Goal: Task Accomplishment & Management: Manage account settings

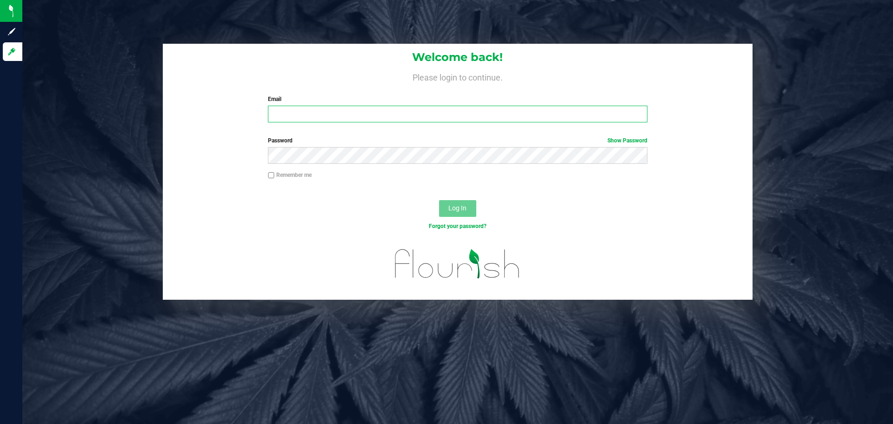
click at [355, 109] on input "Email" at bounding box center [457, 114] width 379 height 17
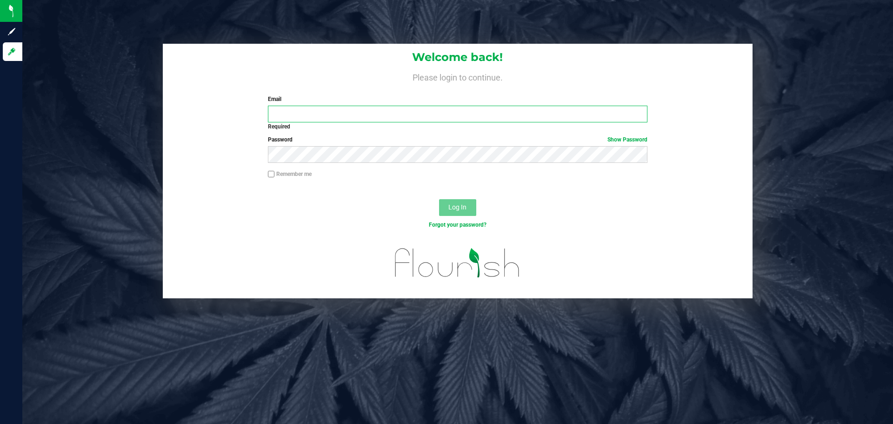
type input "[EMAIL_ADDRESS][DOMAIN_NAME]"
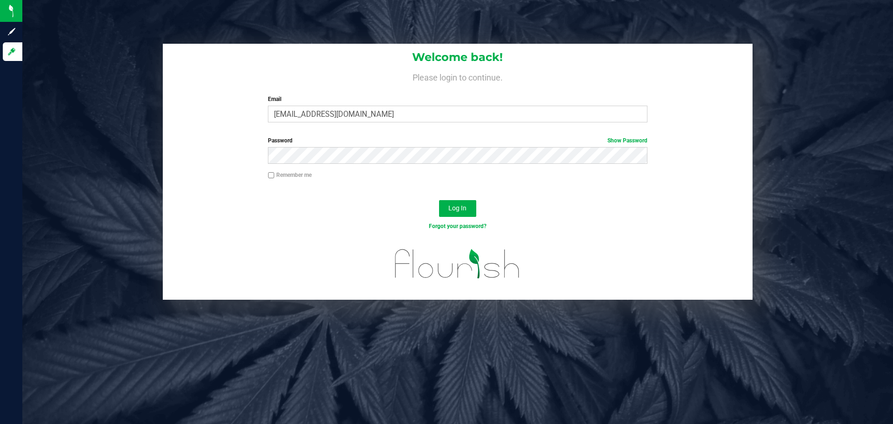
click at [300, 174] on label "Remember me" at bounding box center [290, 175] width 44 height 8
click at [274, 174] on input "Remember me" at bounding box center [271, 175] width 7 height 7
checkbox input "true"
click at [466, 206] on span "Log In" at bounding box center [457, 207] width 18 height 7
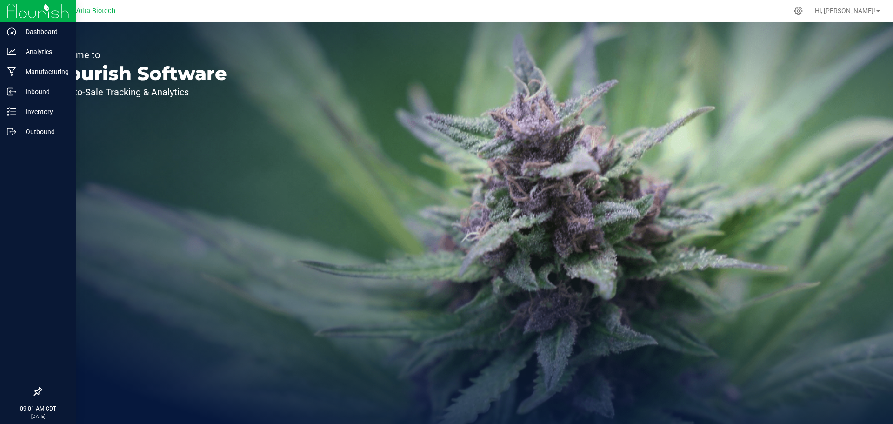
click at [36, 390] on icon at bounding box center [37, 391] width 9 height 9
click at [33, 392] on input "checkbox" at bounding box center [33, 392] width 0 height 0
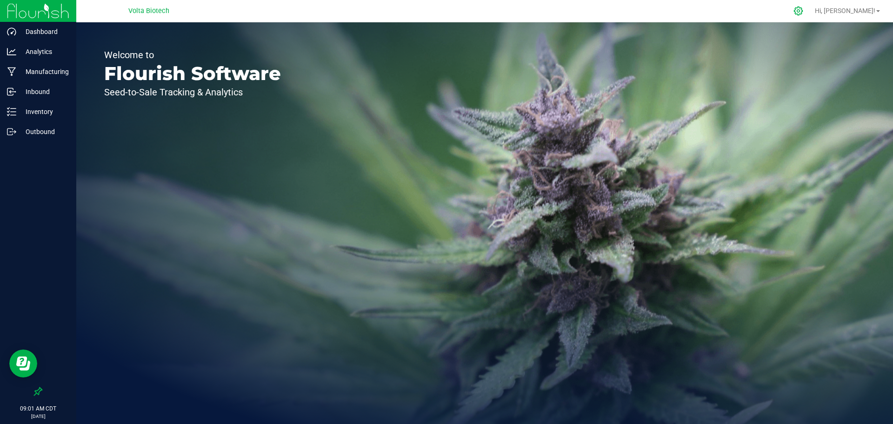
click at [803, 12] on icon at bounding box center [799, 11] width 10 height 10
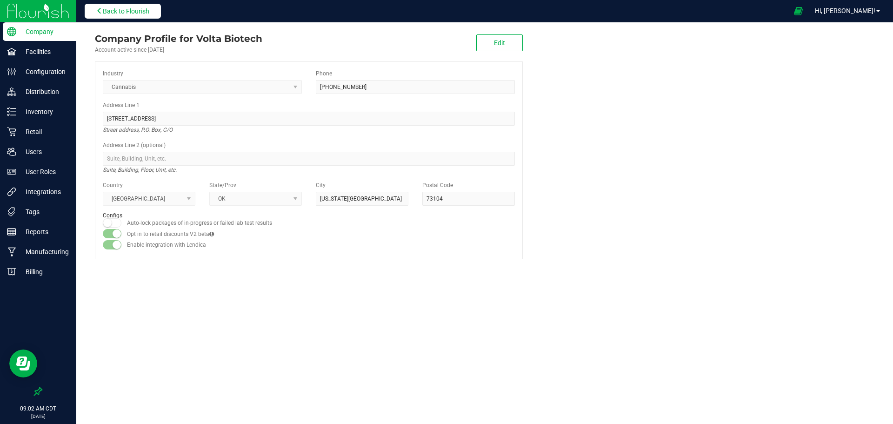
click at [136, 16] on button "Back to Flourish" at bounding box center [123, 11] width 76 height 15
